Goal: Information Seeking & Learning: Get advice/opinions

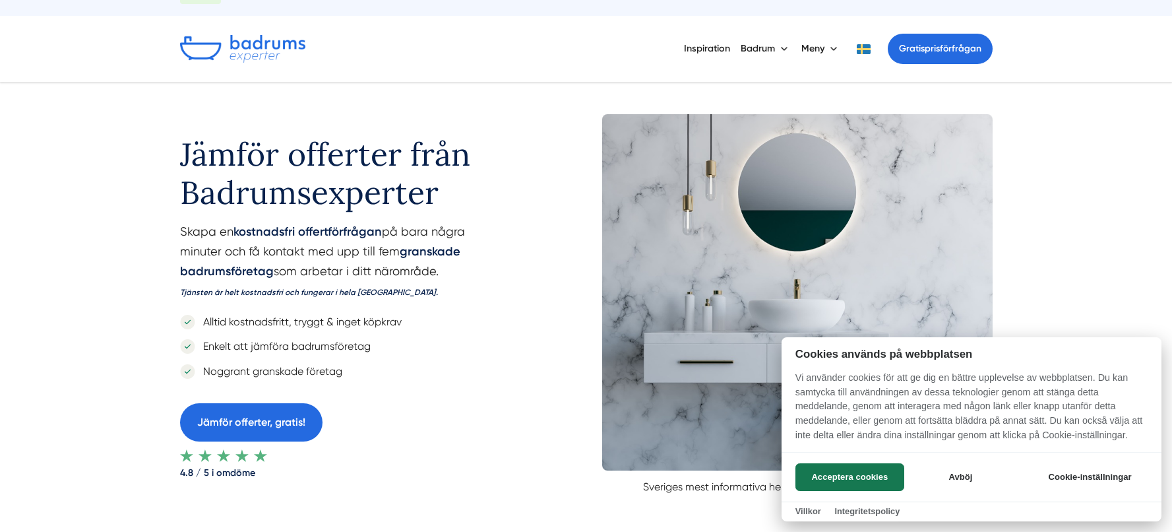
scroll to position [31, 0]
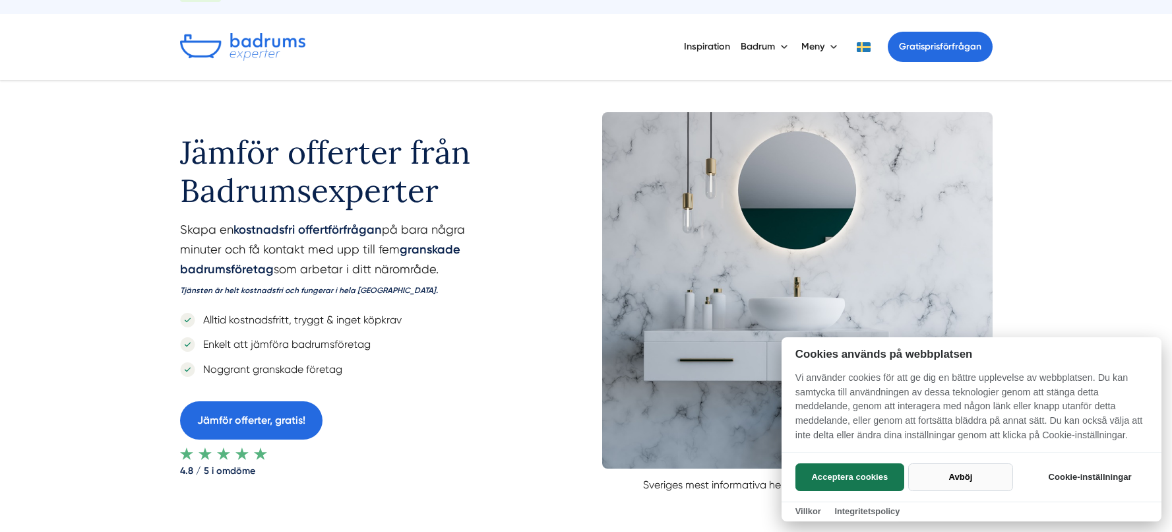
click at [957, 474] on button "Avböj" at bounding box center [961, 477] width 105 height 28
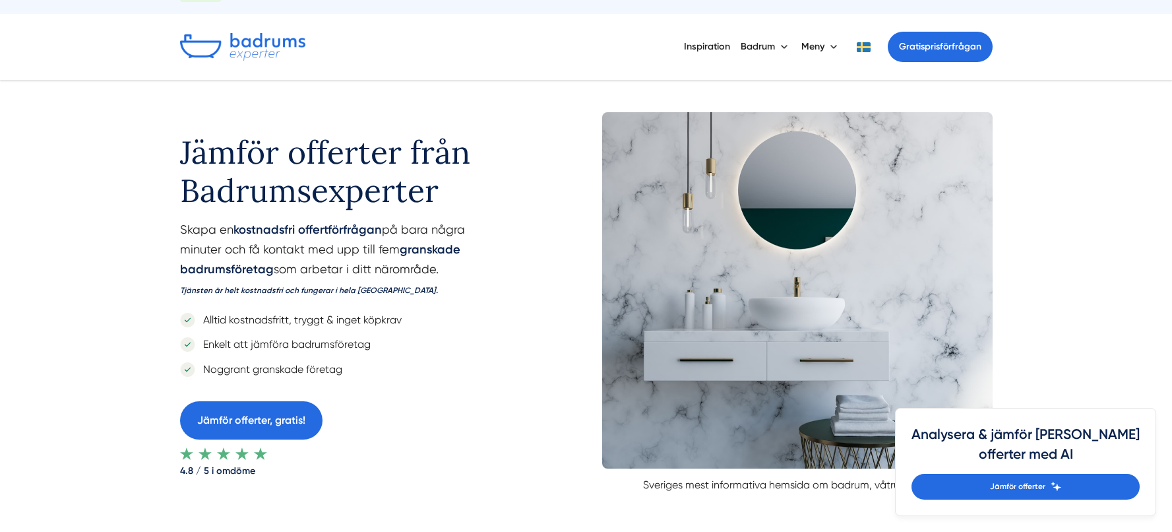
scroll to position [0, 0]
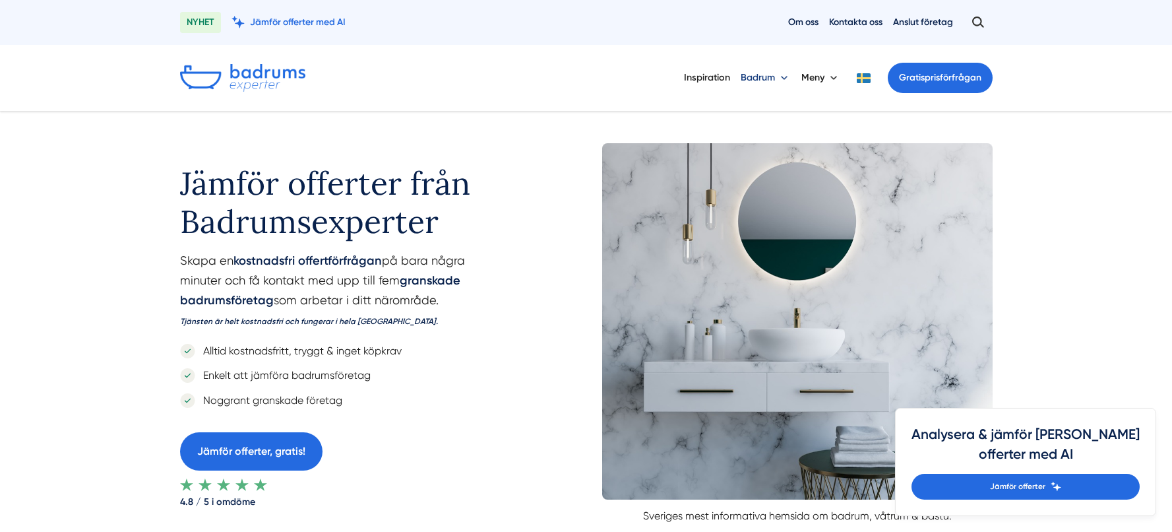
click at [770, 79] on button "Badrum" at bounding box center [766, 78] width 50 height 34
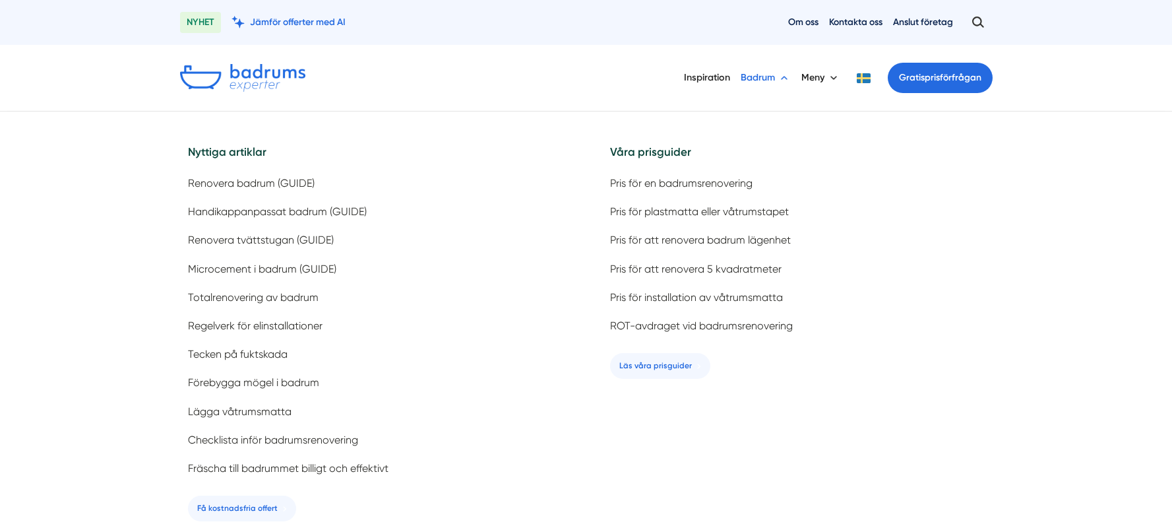
click at [781, 75] on button "Badrum" at bounding box center [766, 78] width 50 height 34
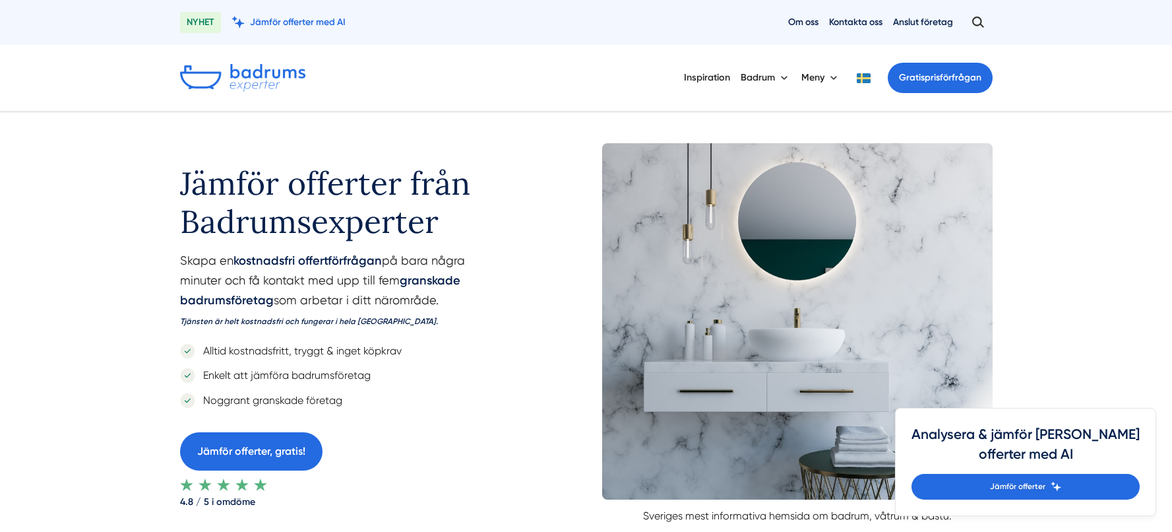
click at [101, 249] on div "Jämför offerter från Badrumsexperter Skapa en kostnadsfri offertförfrågan på ba…" at bounding box center [586, 329] width 1172 height 435
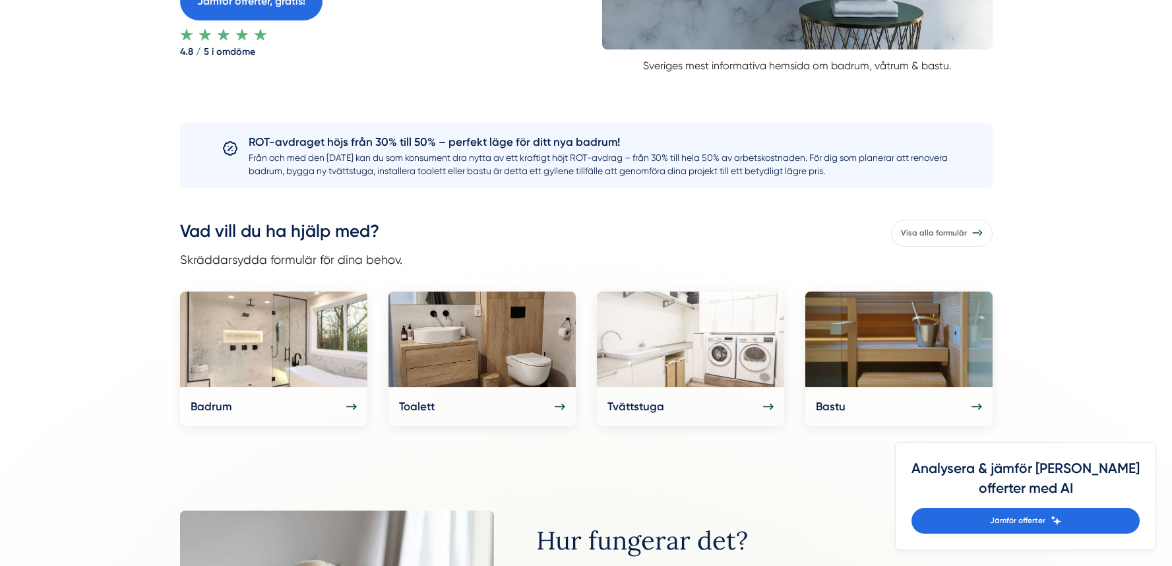
scroll to position [475, 0]
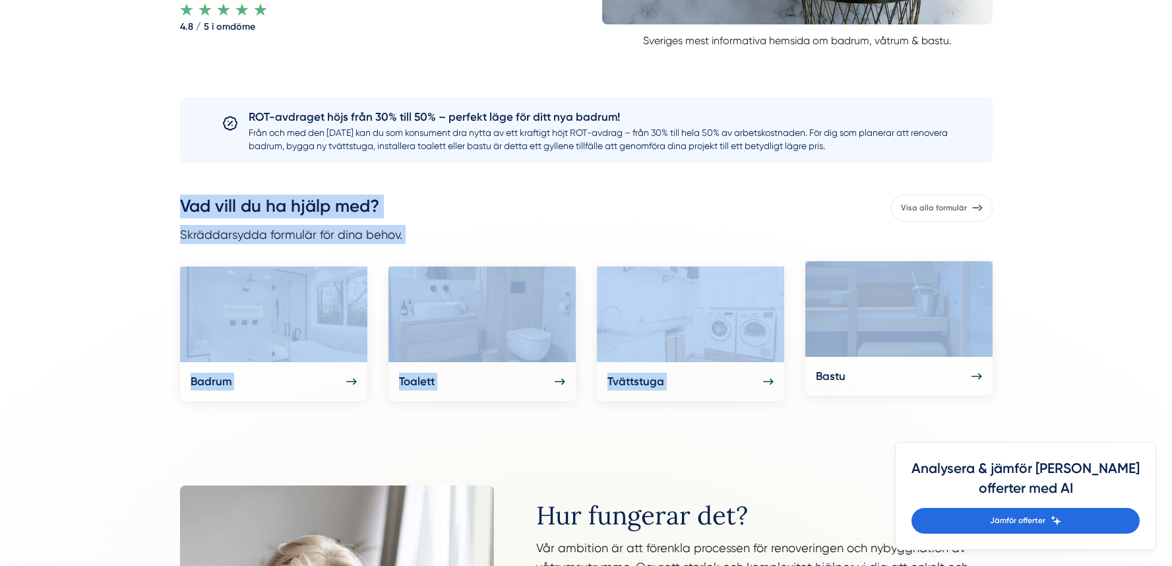
drag, startPoint x: 183, startPoint y: 206, endPoint x: 963, endPoint y: 331, distance: 789.2
click at [963, 331] on div "Vad vill du ha hjälp med? Skräddarsydda formulär för dina behov. Visa alla form…" at bounding box center [586, 298] width 845 height 207
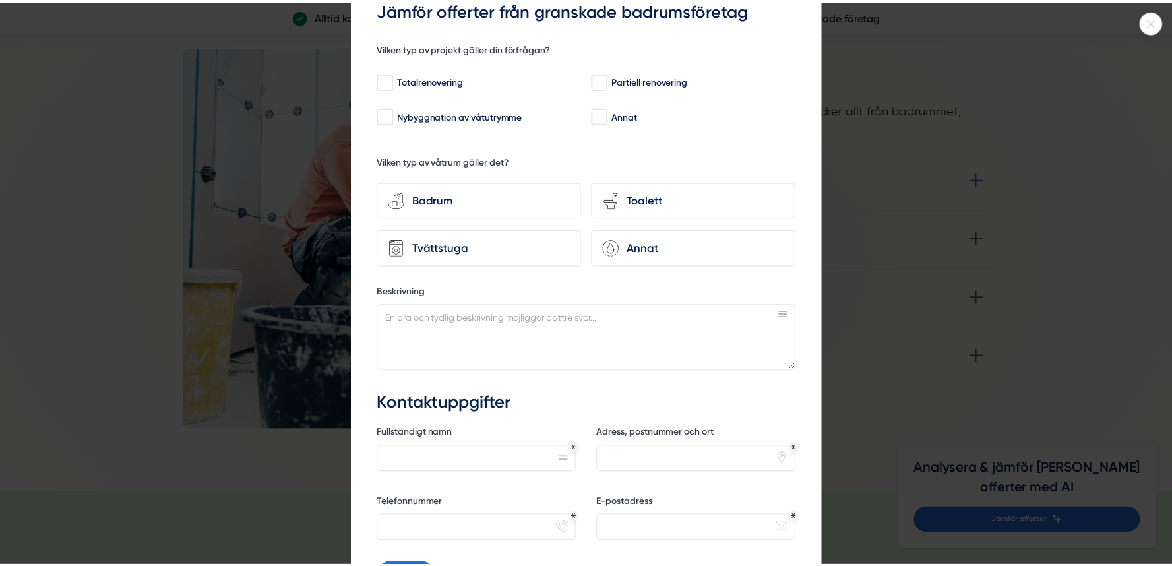
scroll to position [101, 0]
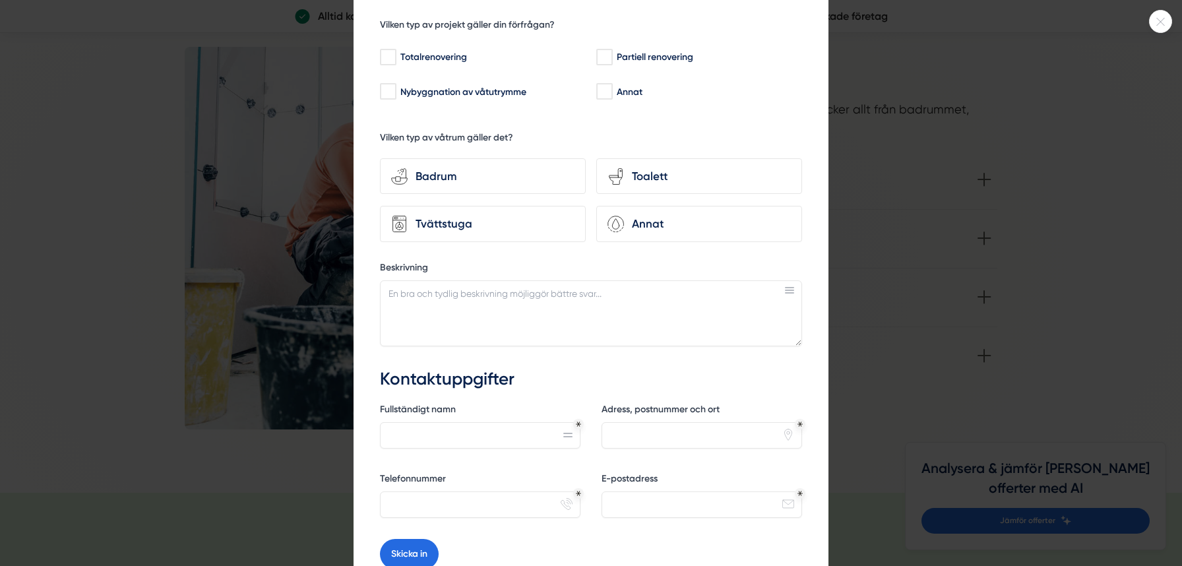
click at [1121, 180] on div at bounding box center [591, 283] width 1182 height 566
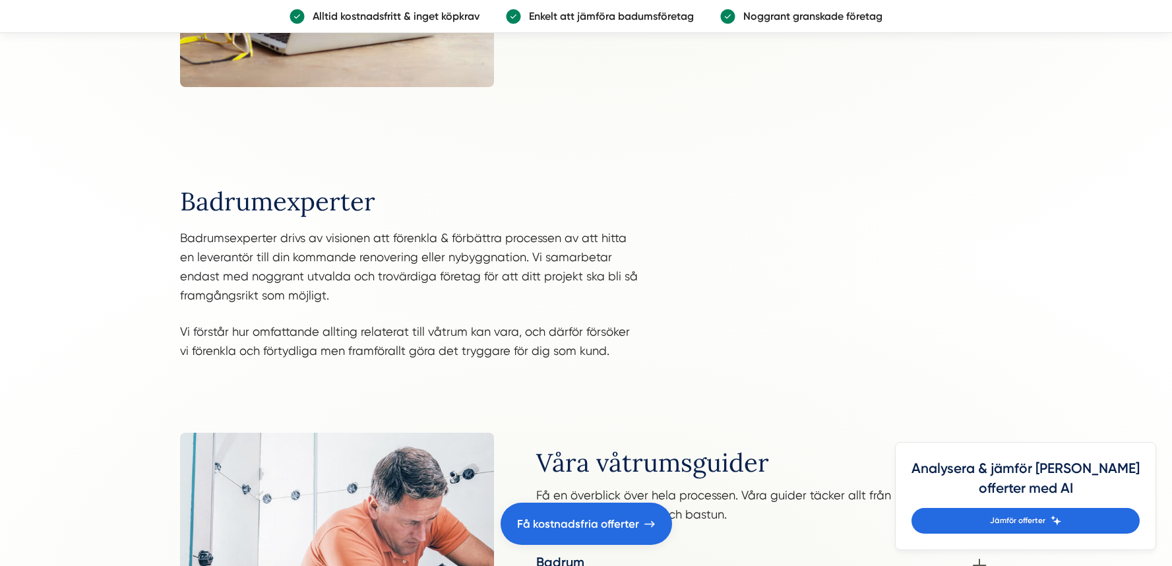
scroll to position [1289, 0]
